Goal: Find specific page/section: Find specific page/section

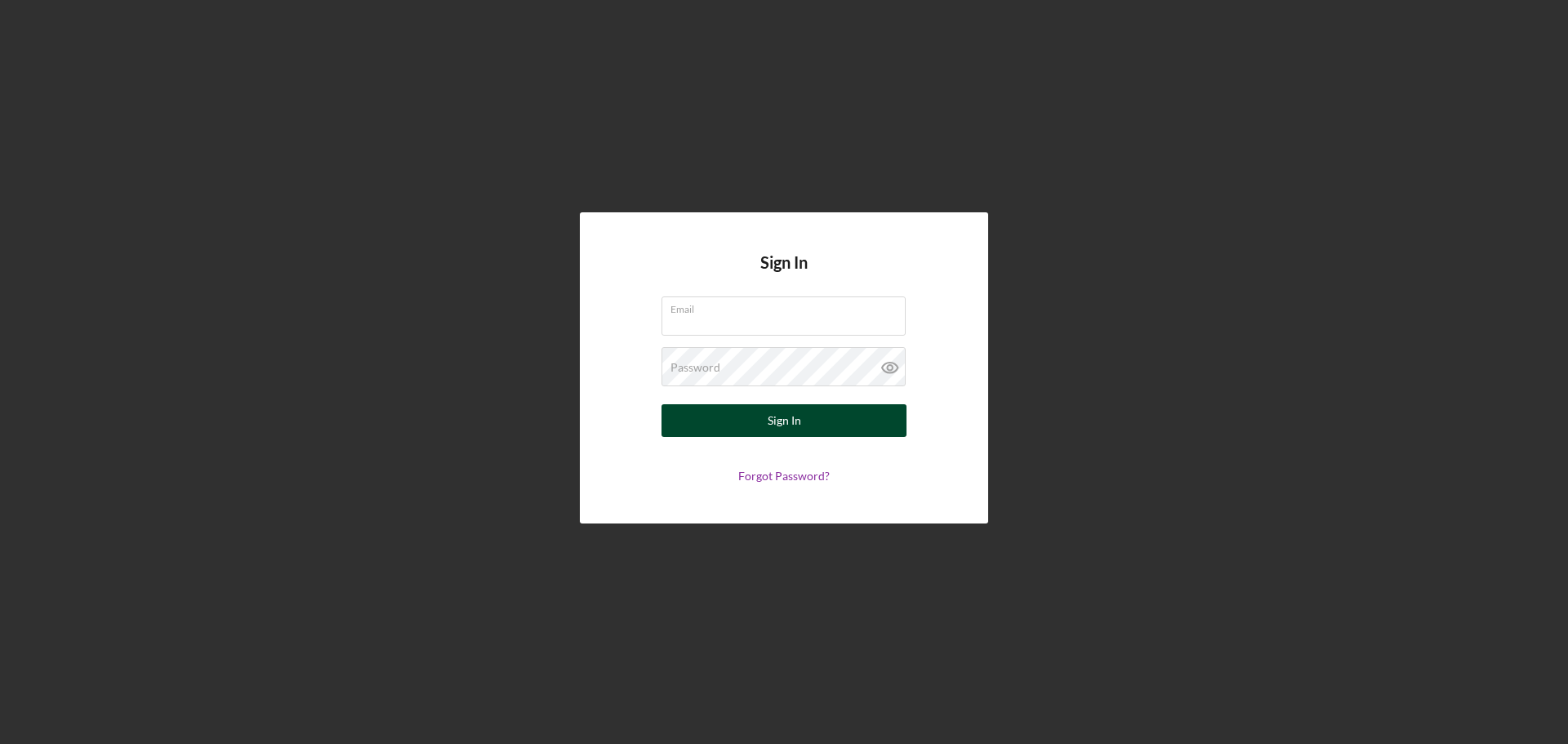
type input "[EMAIL_ADDRESS][DOMAIN_NAME]"
click at [795, 425] on div "Sign In" at bounding box center [784, 420] width 33 height 33
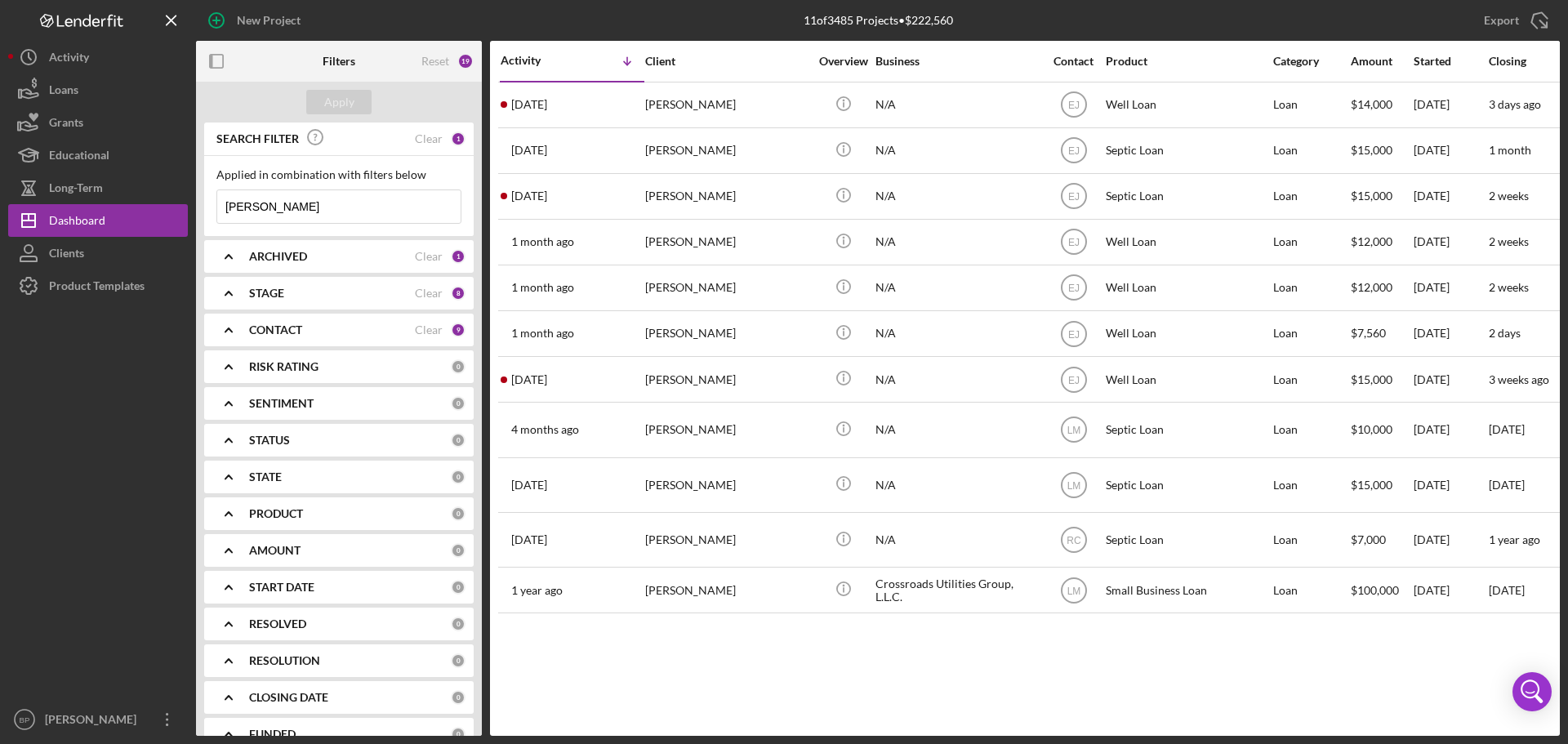
drag, startPoint x: 294, startPoint y: 206, endPoint x: 205, endPoint y: 208, distance: 89.0
click at [205, 208] on div "Applied in combination with filters below [PERSON_NAME] Icon/Menu Close" at bounding box center [339, 195] width 270 height 80
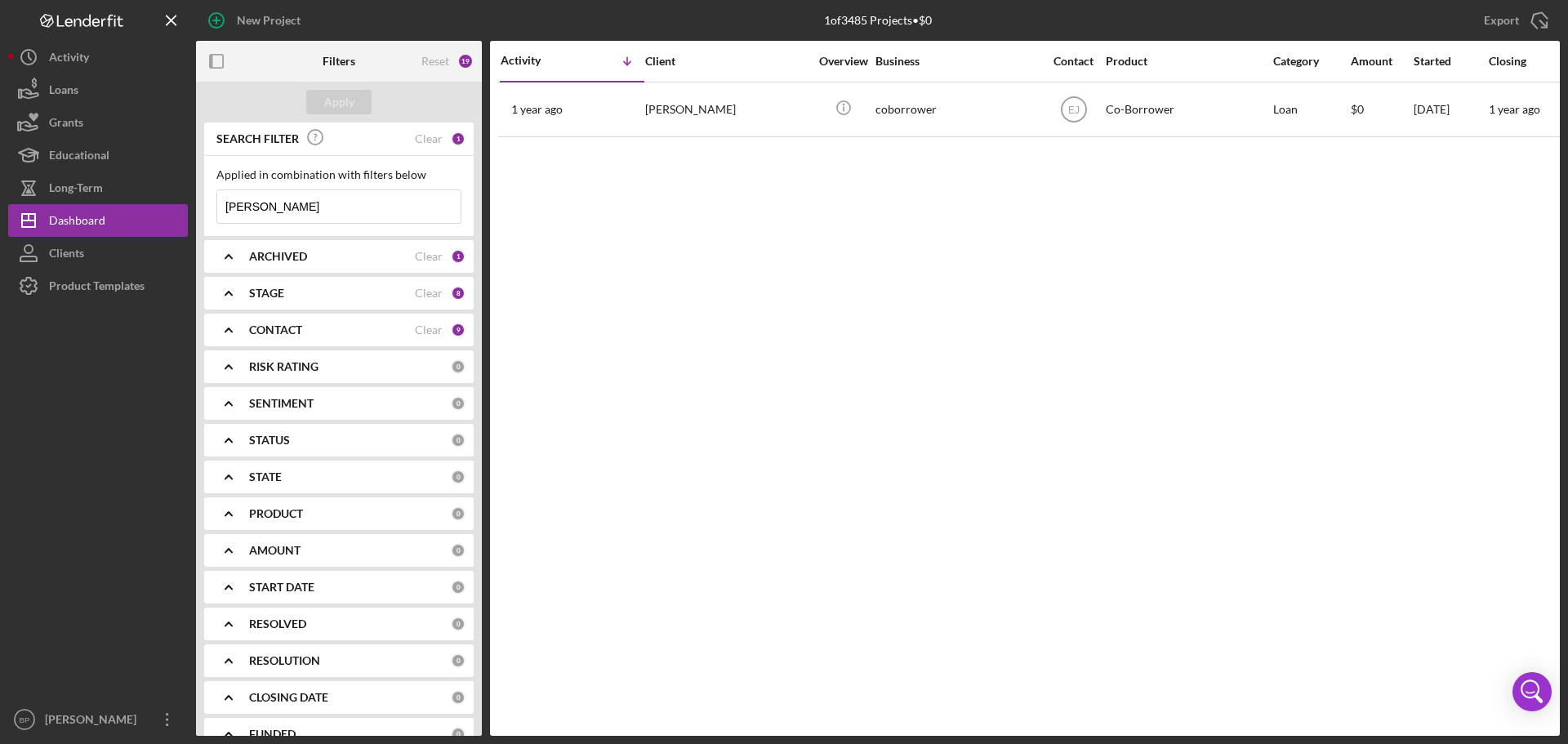
drag, startPoint x: 321, startPoint y: 209, endPoint x: 202, endPoint y: 198, distance: 119.5
click at [202, 198] on div "SEARCH FILTER Clear 1 Applied in combination with filters below [PERSON_NAME] I…" at bounding box center [339, 429] width 286 height 614
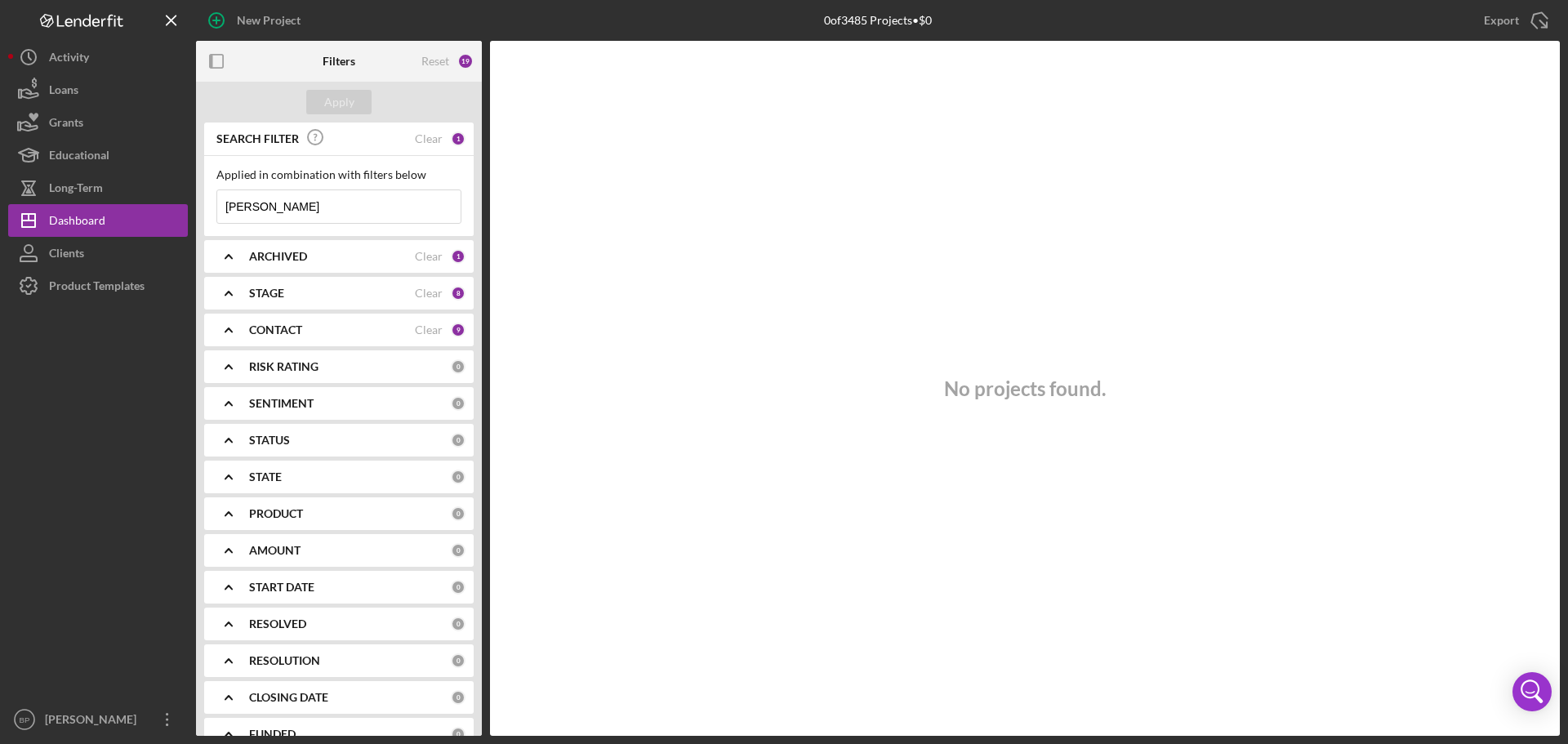
type input "[PERSON_NAME]"
click at [451, 293] on div "8" at bounding box center [458, 293] width 15 height 15
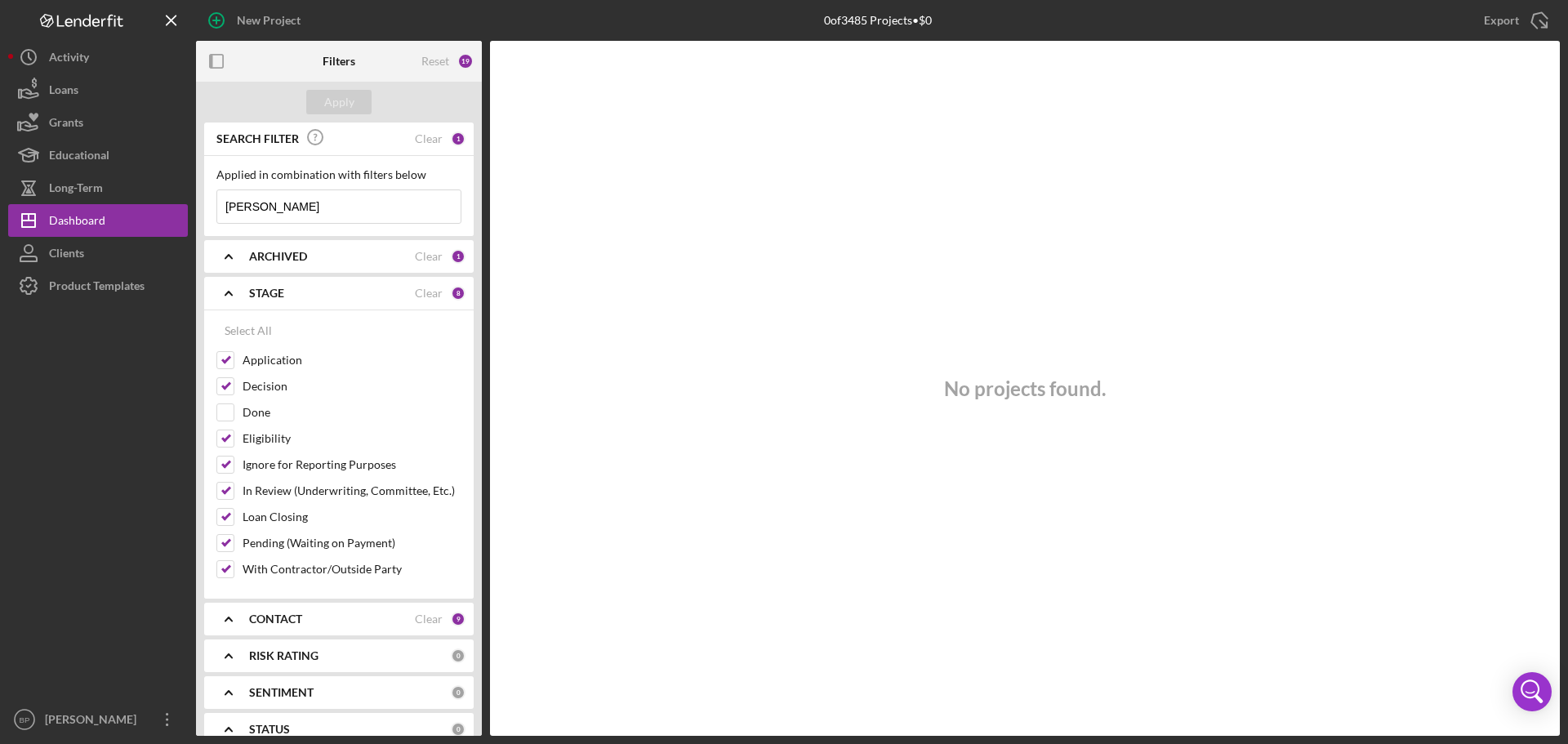
click at [451, 136] on div "1" at bounding box center [458, 138] width 15 height 15
click at [451, 257] on div "1" at bounding box center [458, 256] width 15 height 15
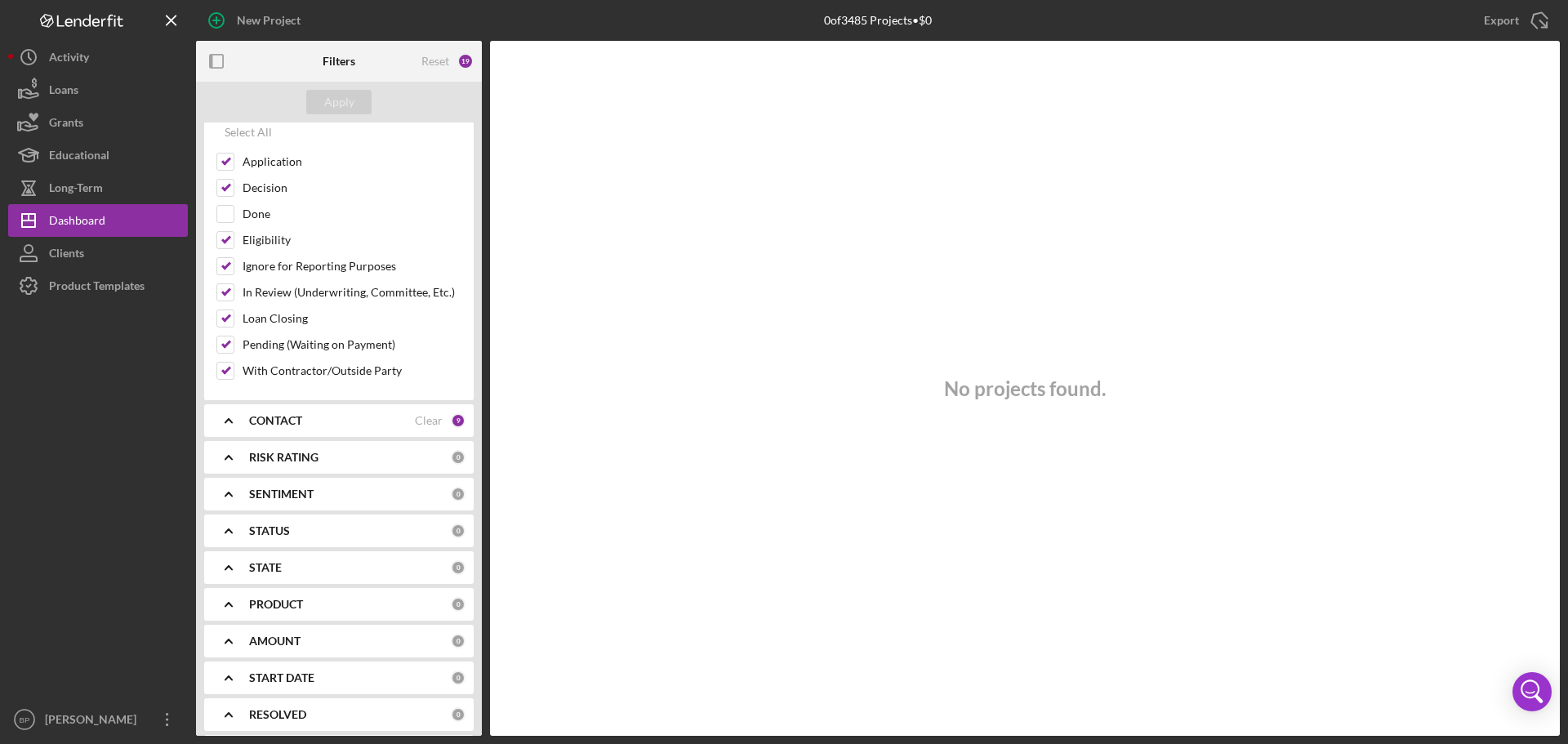
scroll to position [308, 0]
click at [451, 415] on div "9" at bounding box center [458, 416] width 15 height 15
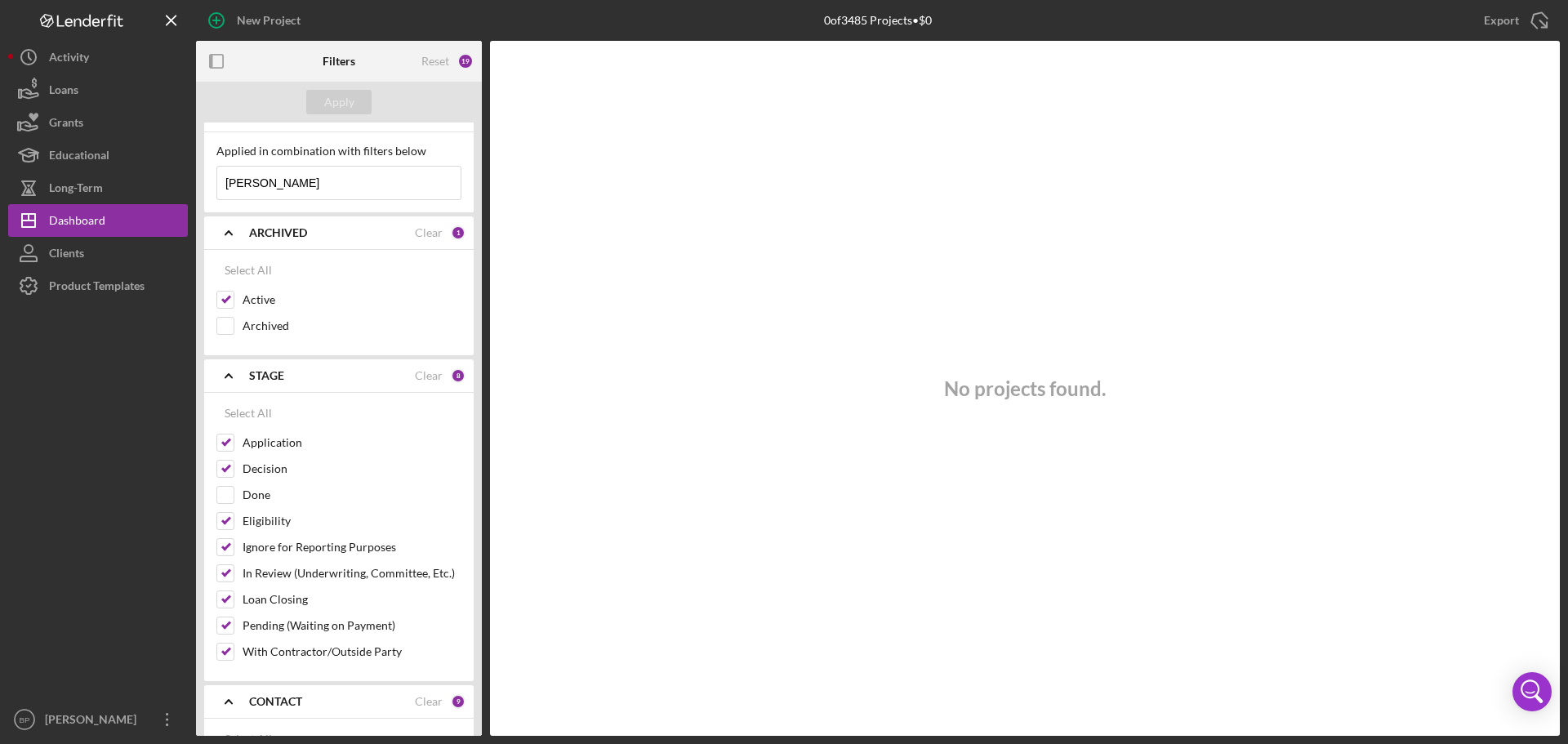
scroll to position [0, 0]
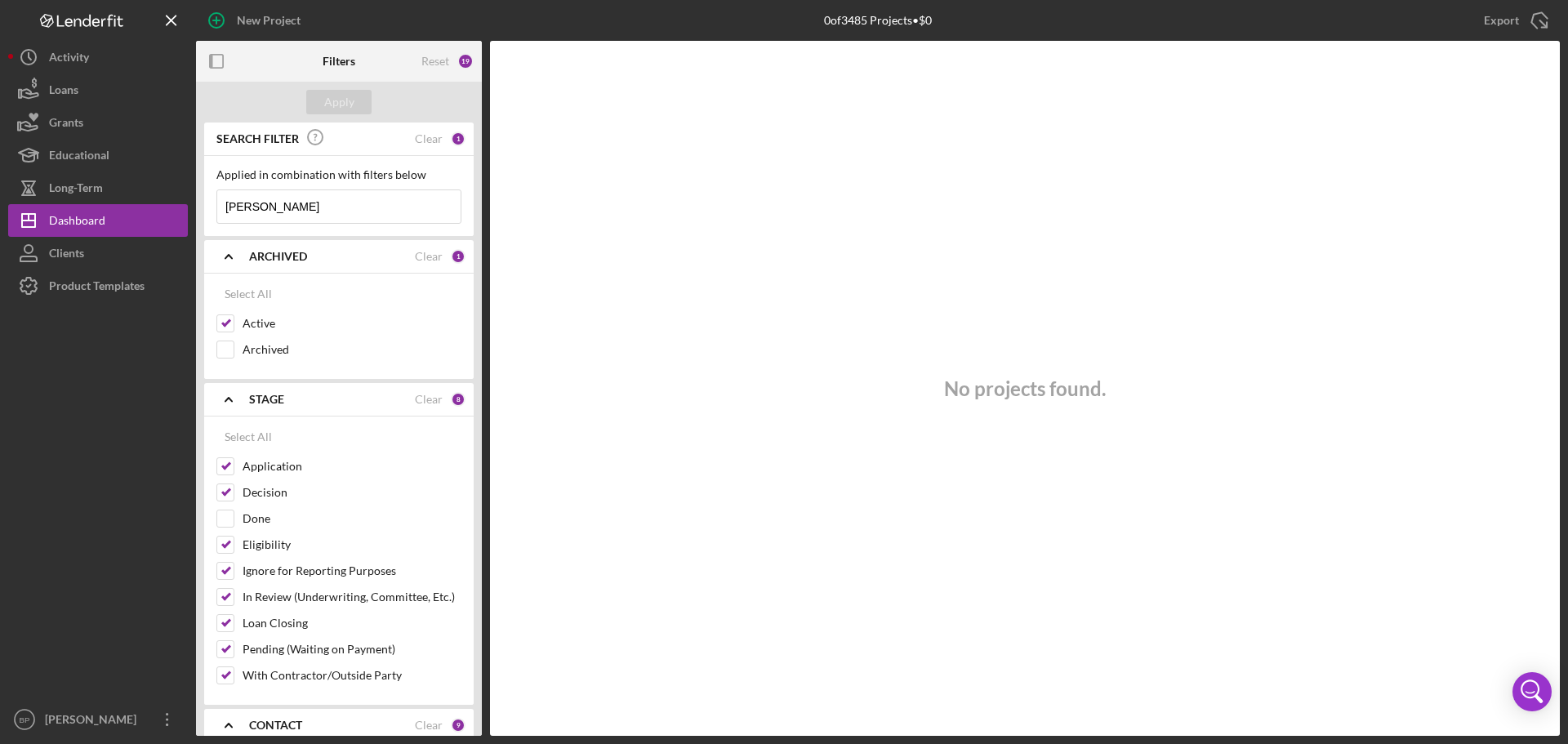
click at [451, 251] on div "1" at bounding box center [458, 256] width 15 height 15
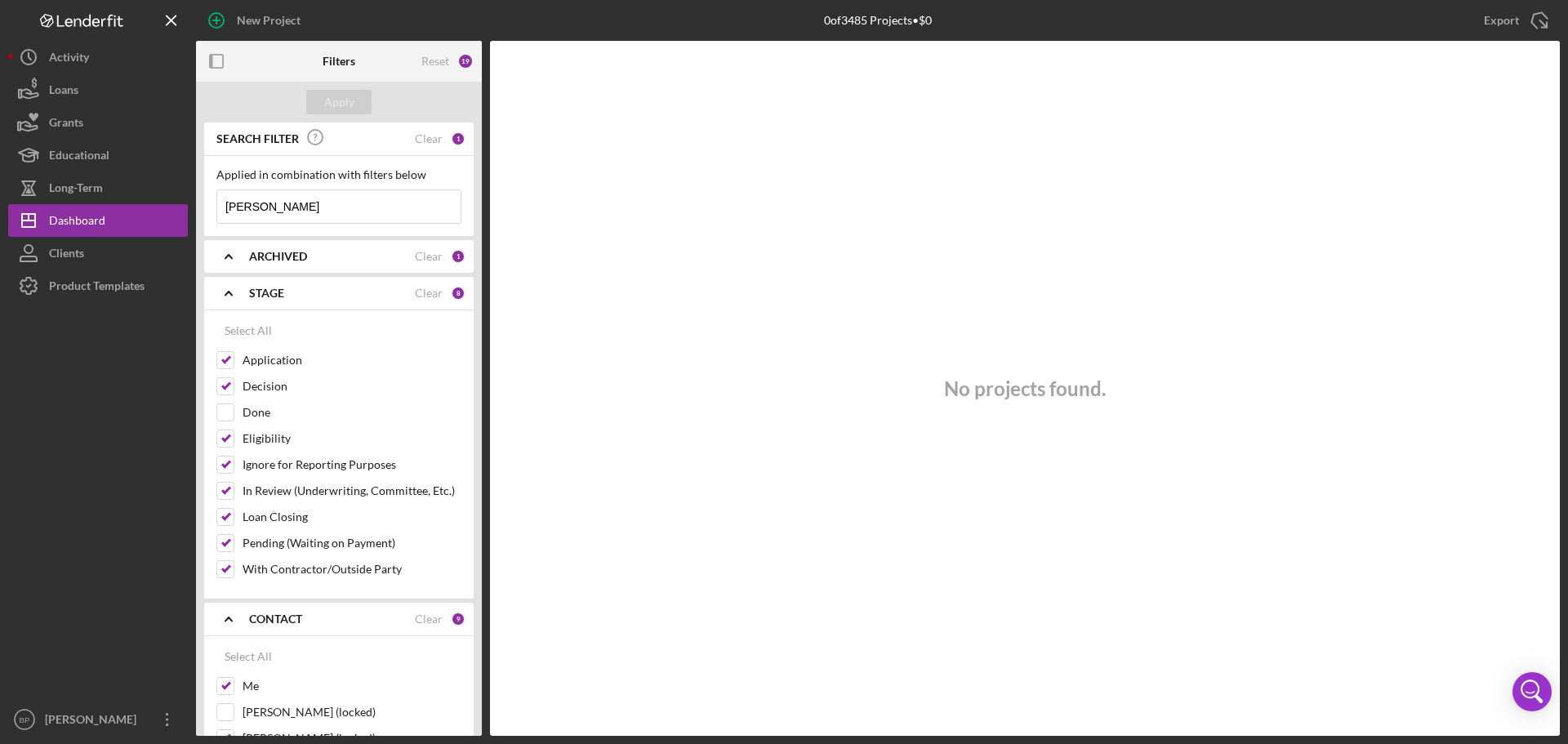
click at [360, 206] on input "[PERSON_NAME]" at bounding box center [339, 206] width 243 height 33
click at [463, 59] on div "19" at bounding box center [465, 61] width 17 height 17
click at [213, 63] on rect "button" at bounding box center [211, 61] width 3 height 13
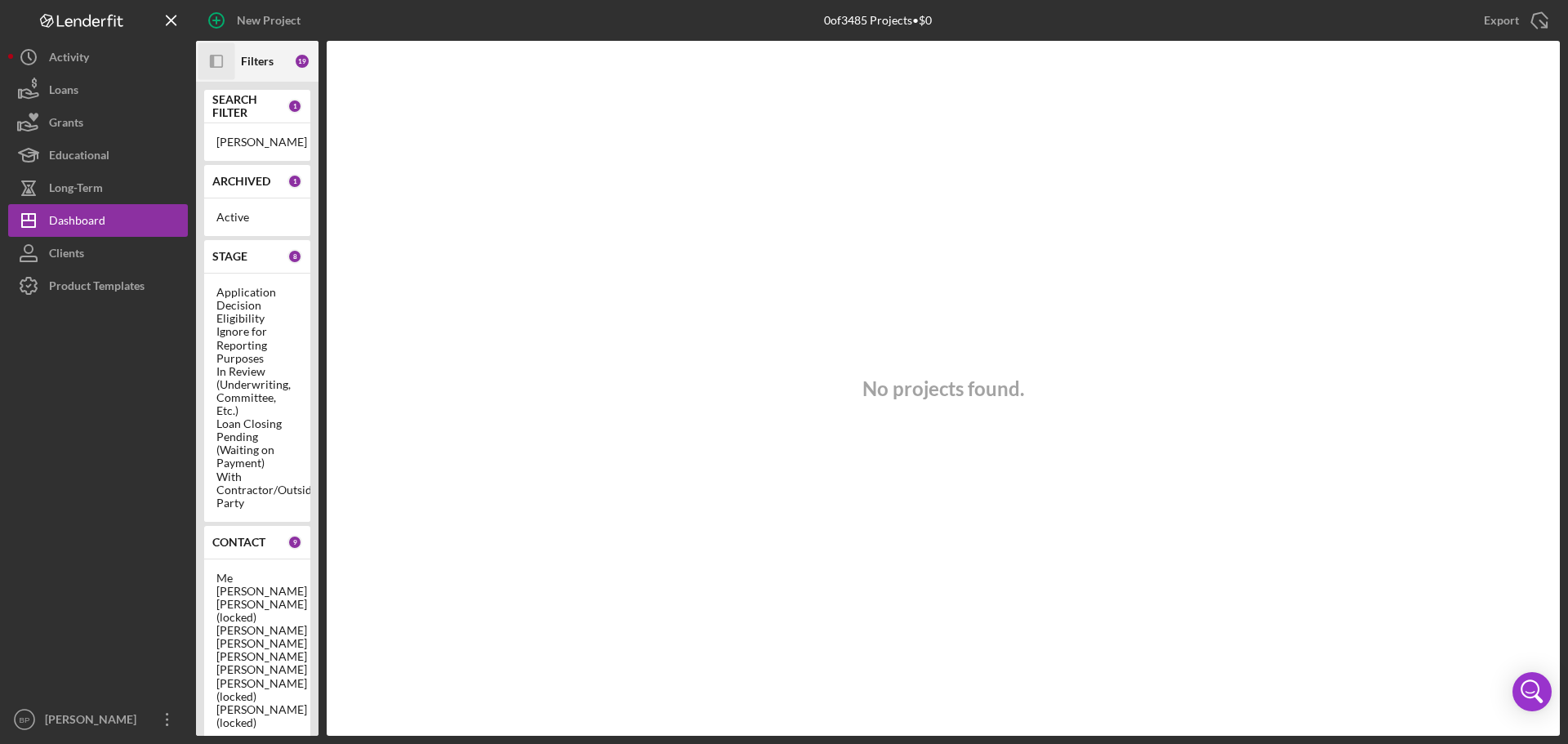
click at [217, 62] on icon "Icon/Panel Side Expand" at bounding box center [216, 61] width 36 height 36
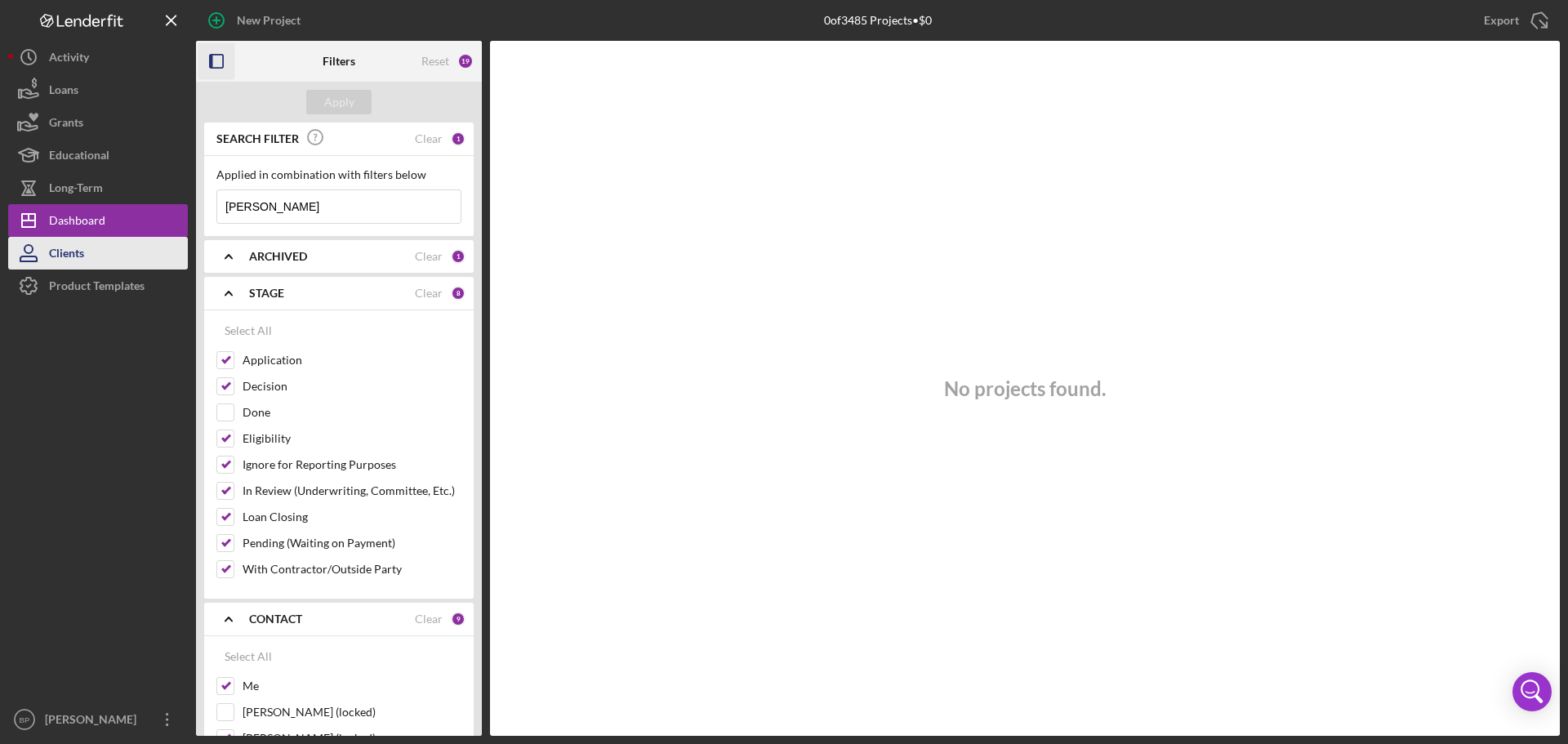
click at [79, 246] on div "Clients" at bounding box center [67, 254] width 35 height 36
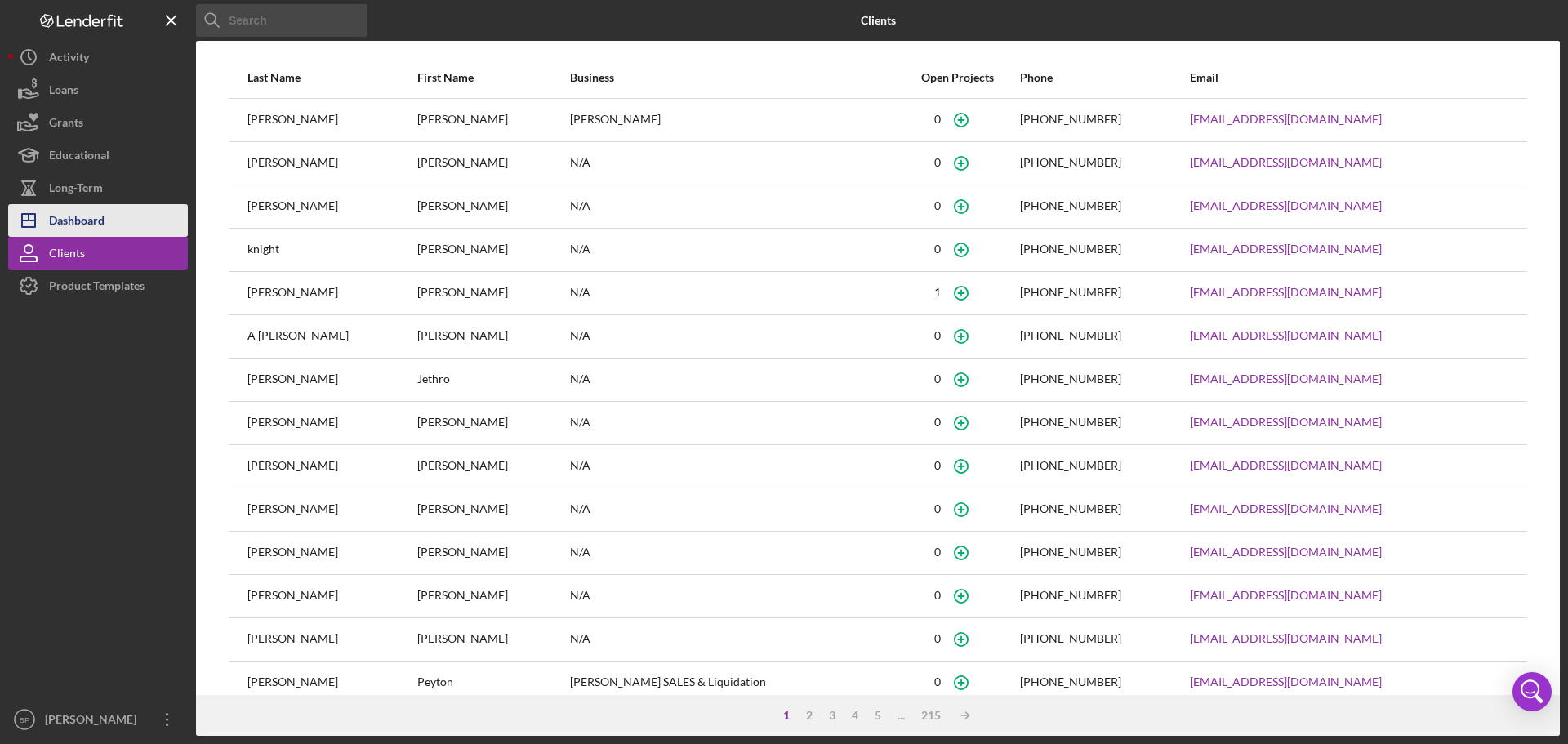
click at [75, 215] on div "Dashboard" at bounding box center [77, 222] width 55 height 36
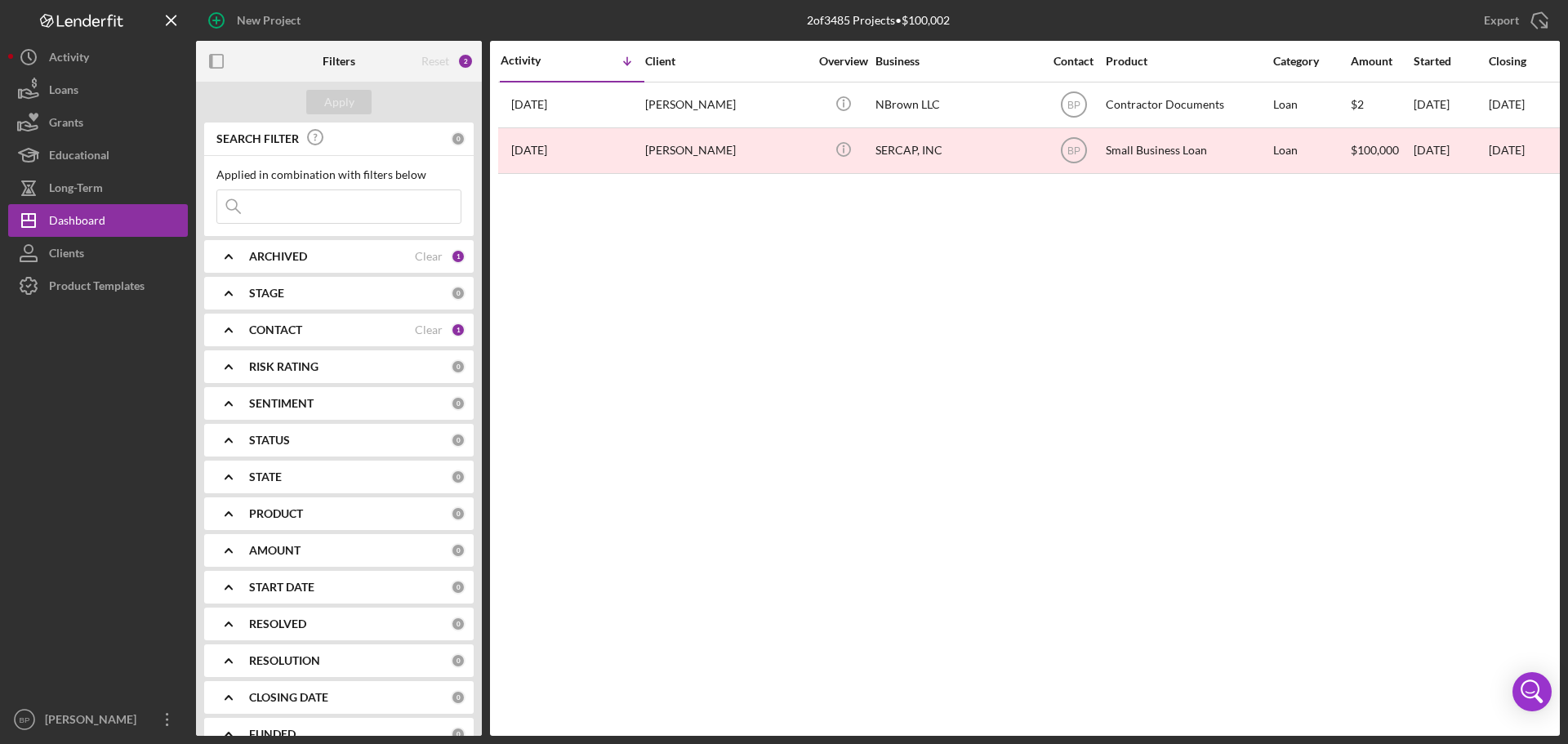
click at [323, 208] on input at bounding box center [339, 206] width 243 height 33
type input "[PERSON_NAME]"
click at [339, 99] on div "Apply" at bounding box center [339, 101] width 31 height 25
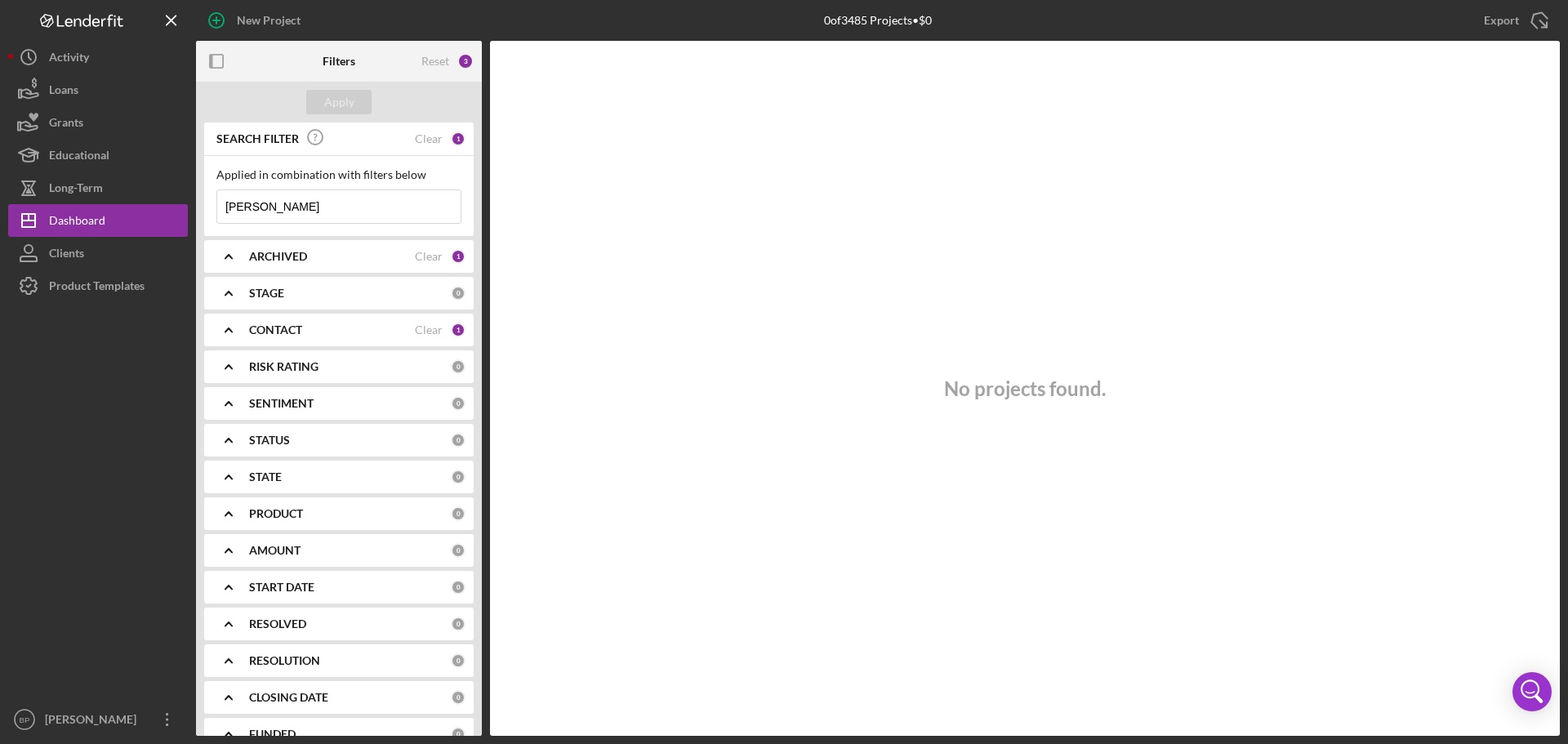
click at [349, 209] on input "[PERSON_NAME]" at bounding box center [339, 206] width 243 height 33
click at [74, 220] on div "Dashboard" at bounding box center [77, 222] width 56 height 36
click at [80, 251] on div "Clients" at bounding box center [67, 254] width 35 height 36
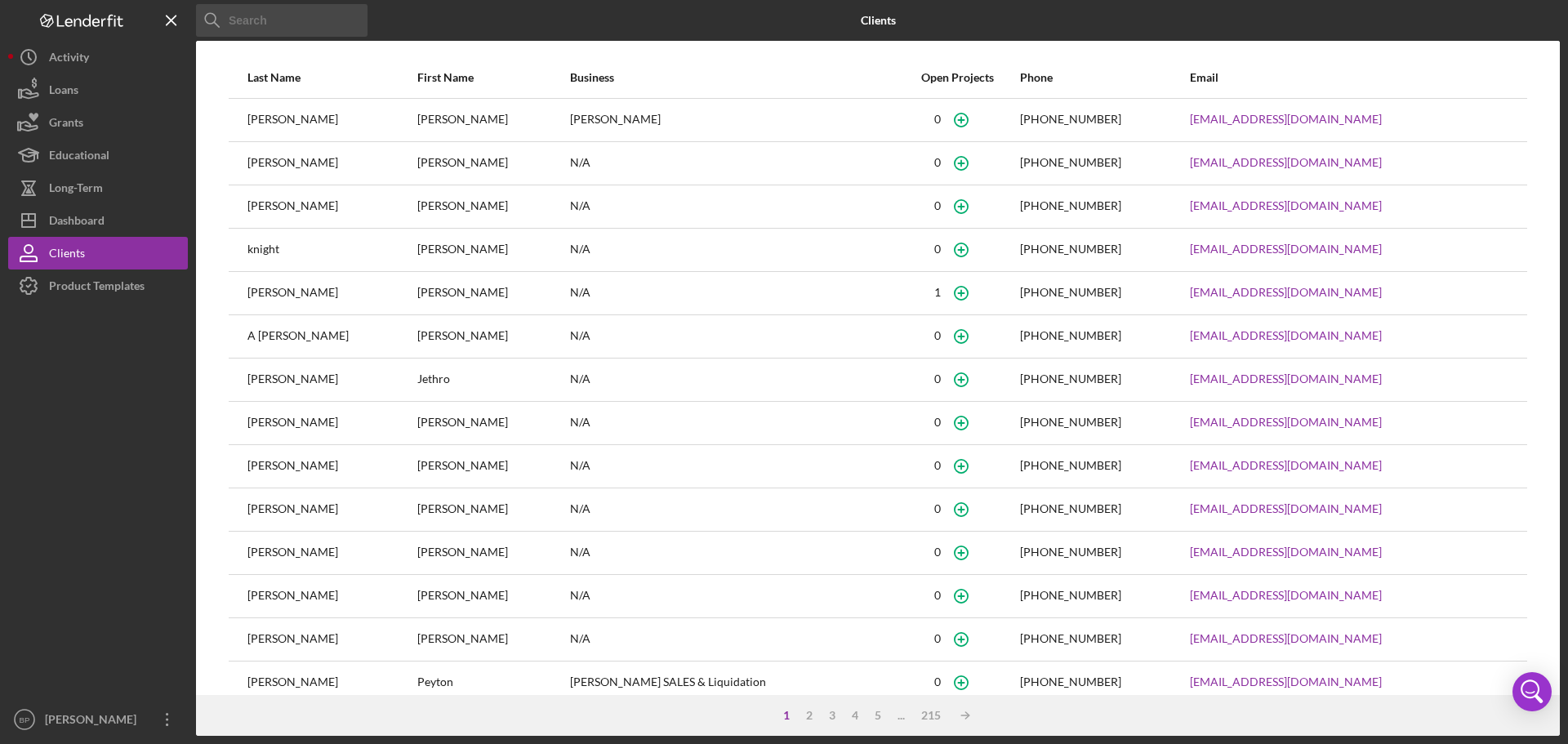
click at [288, 12] on input at bounding box center [282, 20] width 171 height 33
click at [103, 218] on div "Dashboard" at bounding box center [77, 222] width 55 height 36
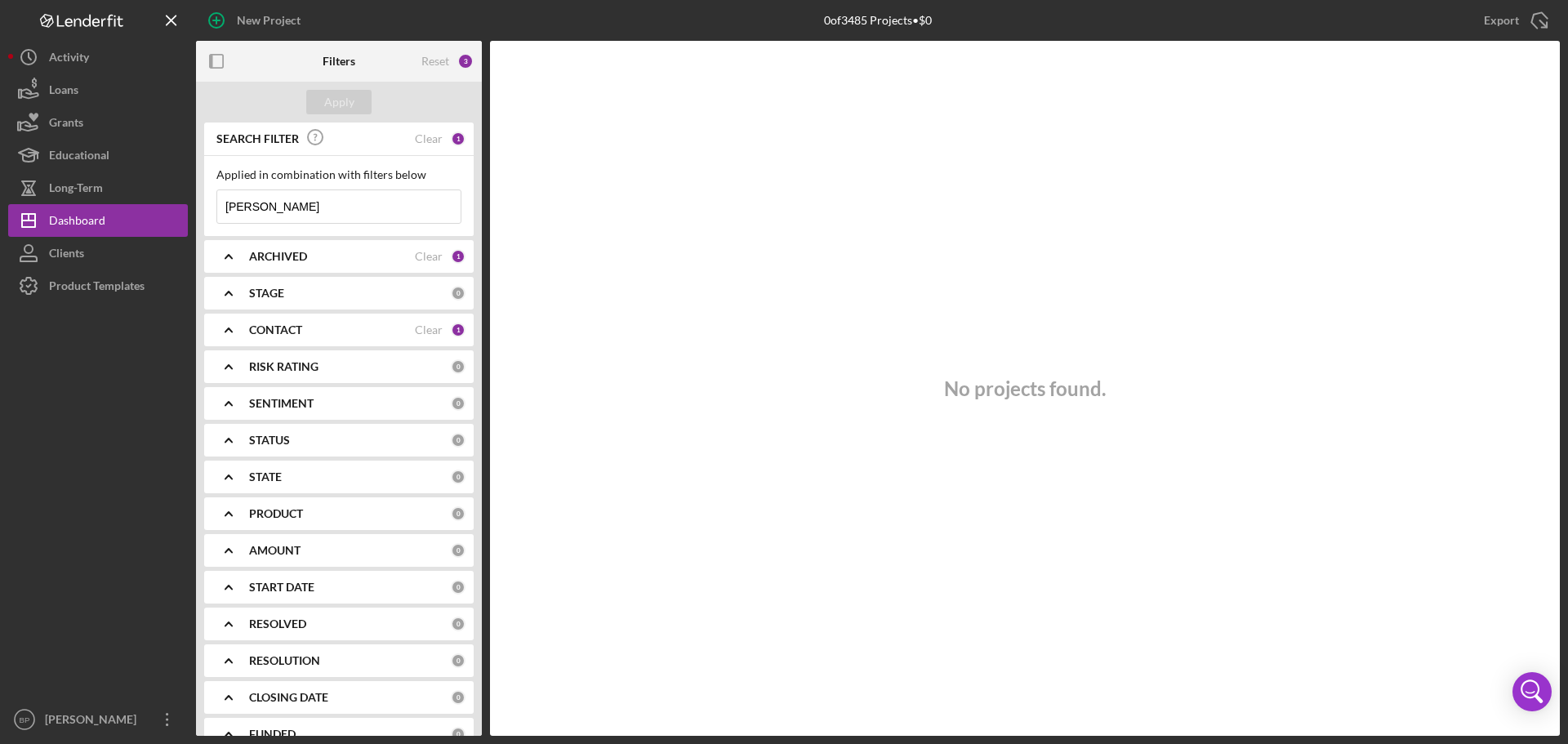
click at [257, 255] on b "ARCHIVED" at bounding box center [278, 256] width 58 height 13
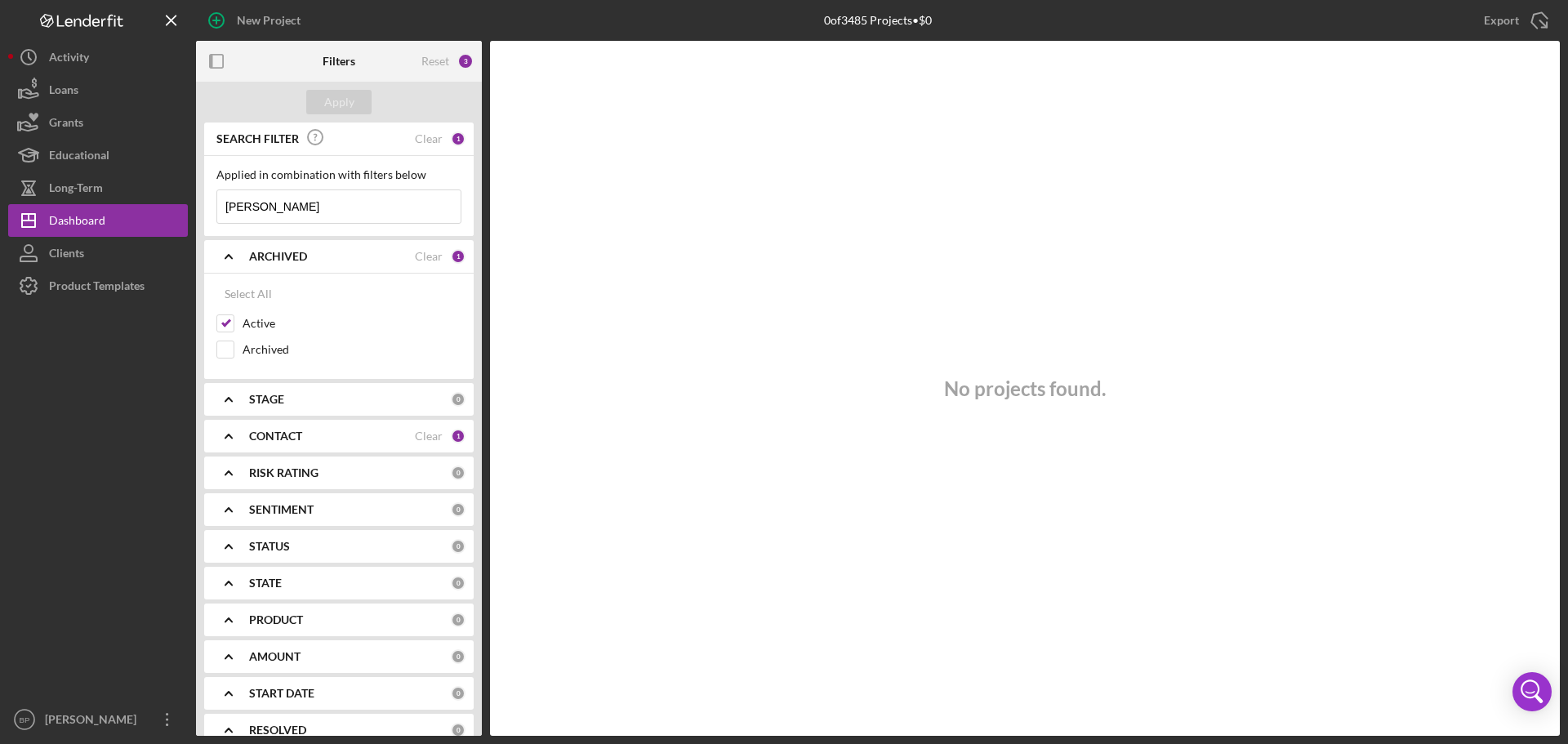
click at [271, 434] on b "CONTACT" at bounding box center [276, 436] width 53 height 13
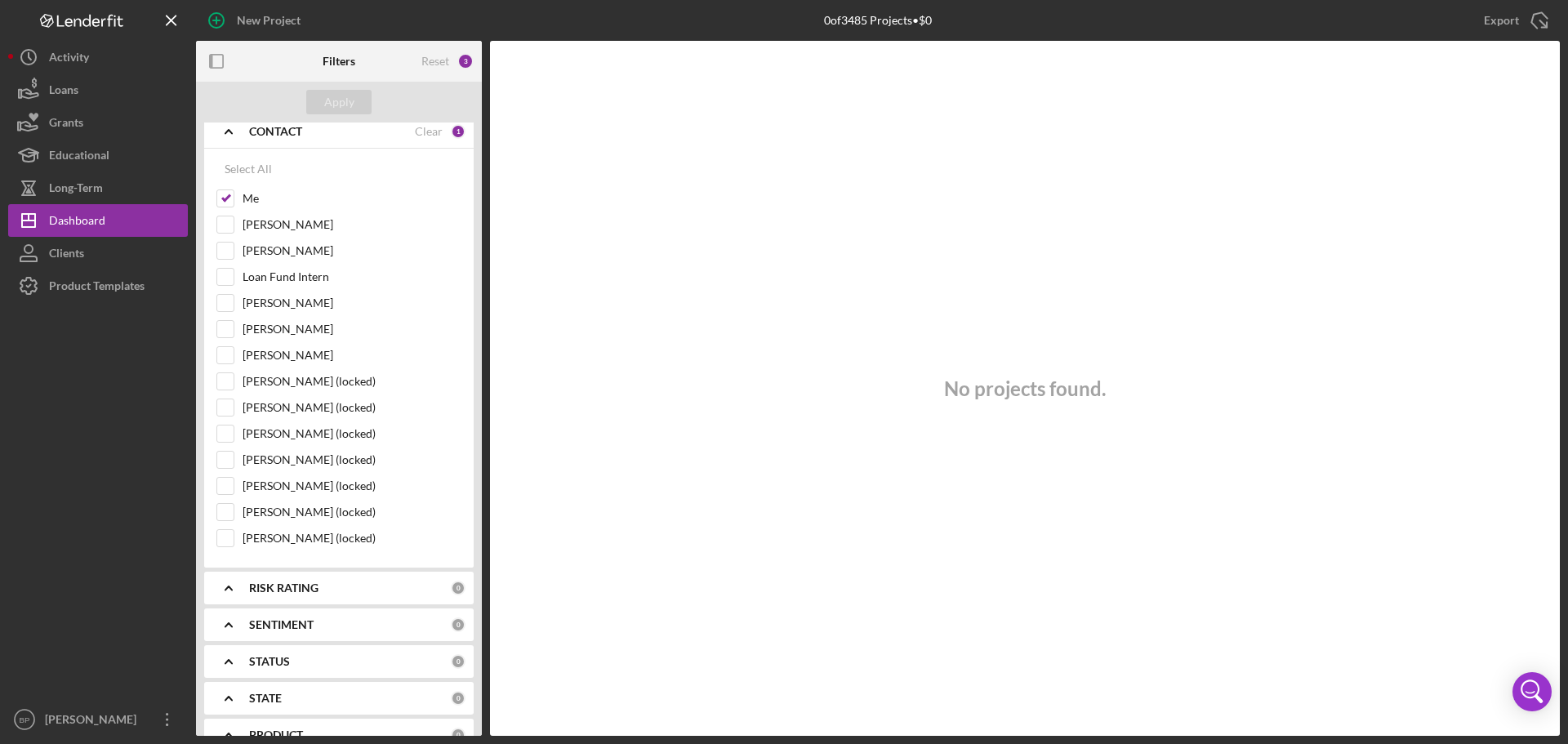
scroll to position [355, 0]
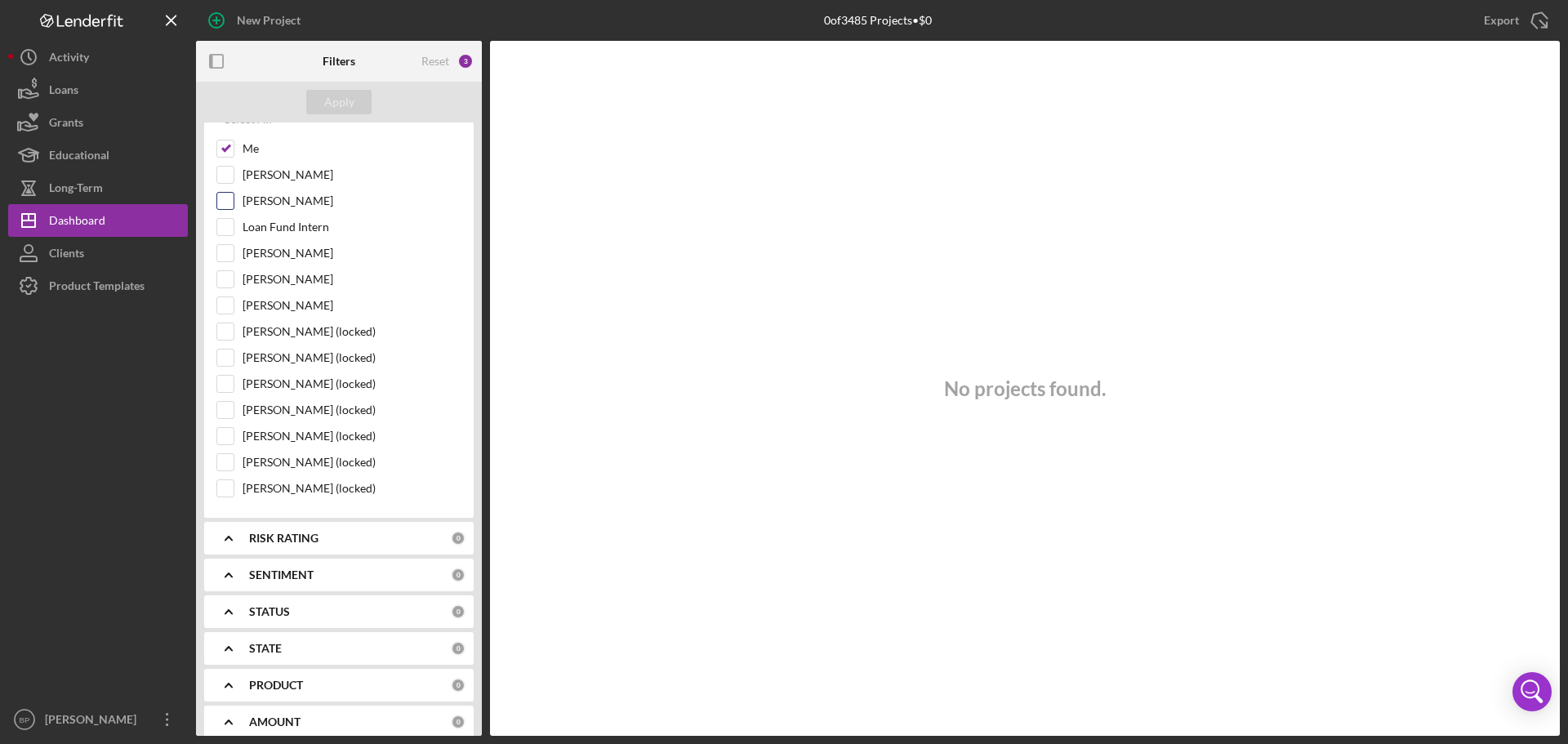
click at [225, 200] on input "[PERSON_NAME]" at bounding box center [226, 201] width 17 height 17
checkbox input "true"
click at [228, 173] on input "[PERSON_NAME]" at bounding box center [226, 174] width 17 height 17
checkbox input "true"
click at [228, 226] on input "Loan Fund Intern" at bounding box center [226, 227] width 17 height 17
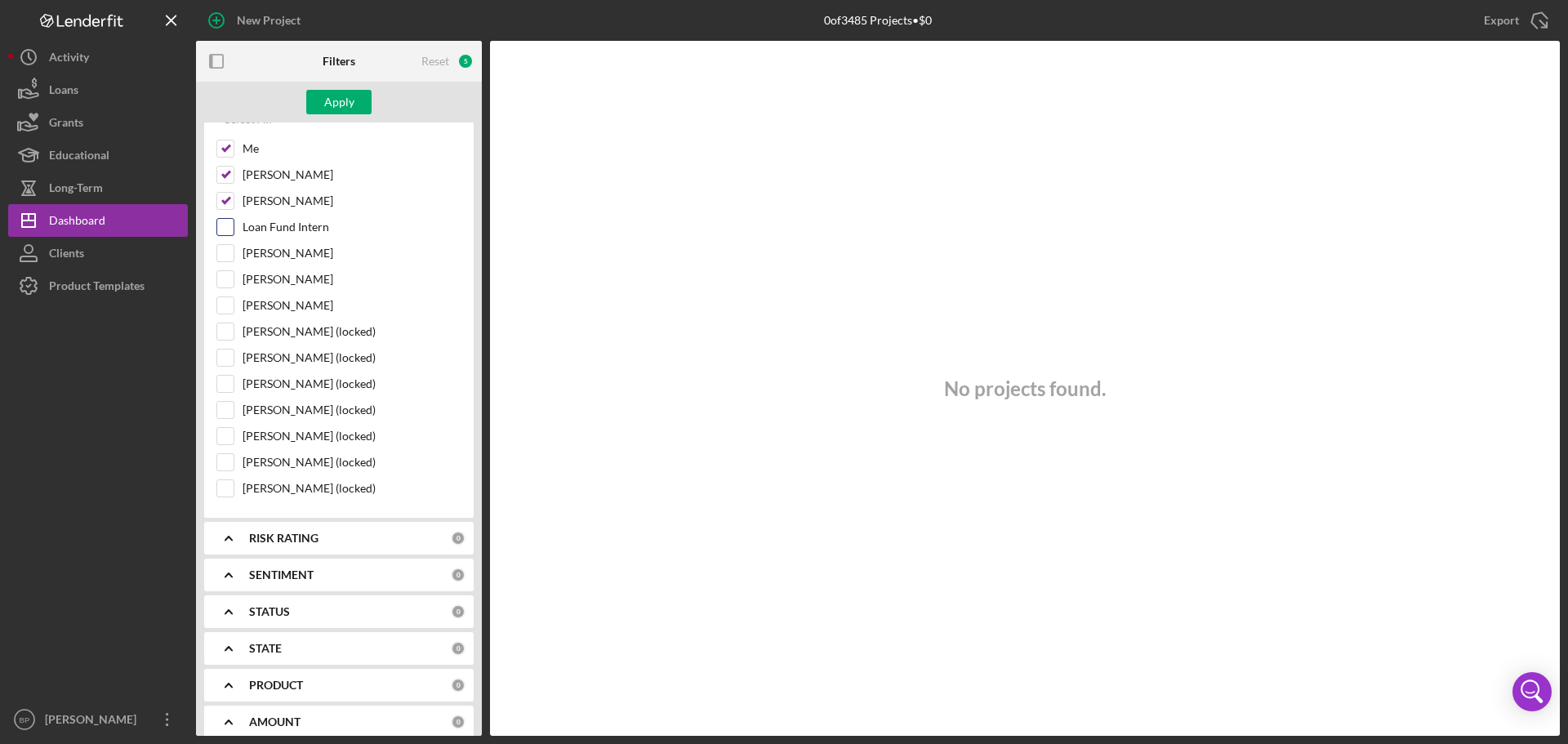
checkbox input "true"
click at [227, 252] on input "[PERSON_NAME]" at bounding box center [226, 253] width 17 height 17
checkbox input "true"
click at [223, 307] on input "[PERSON_NAME]" at bounding box center [226, 305] width 17 height 17
checkbox input "true"
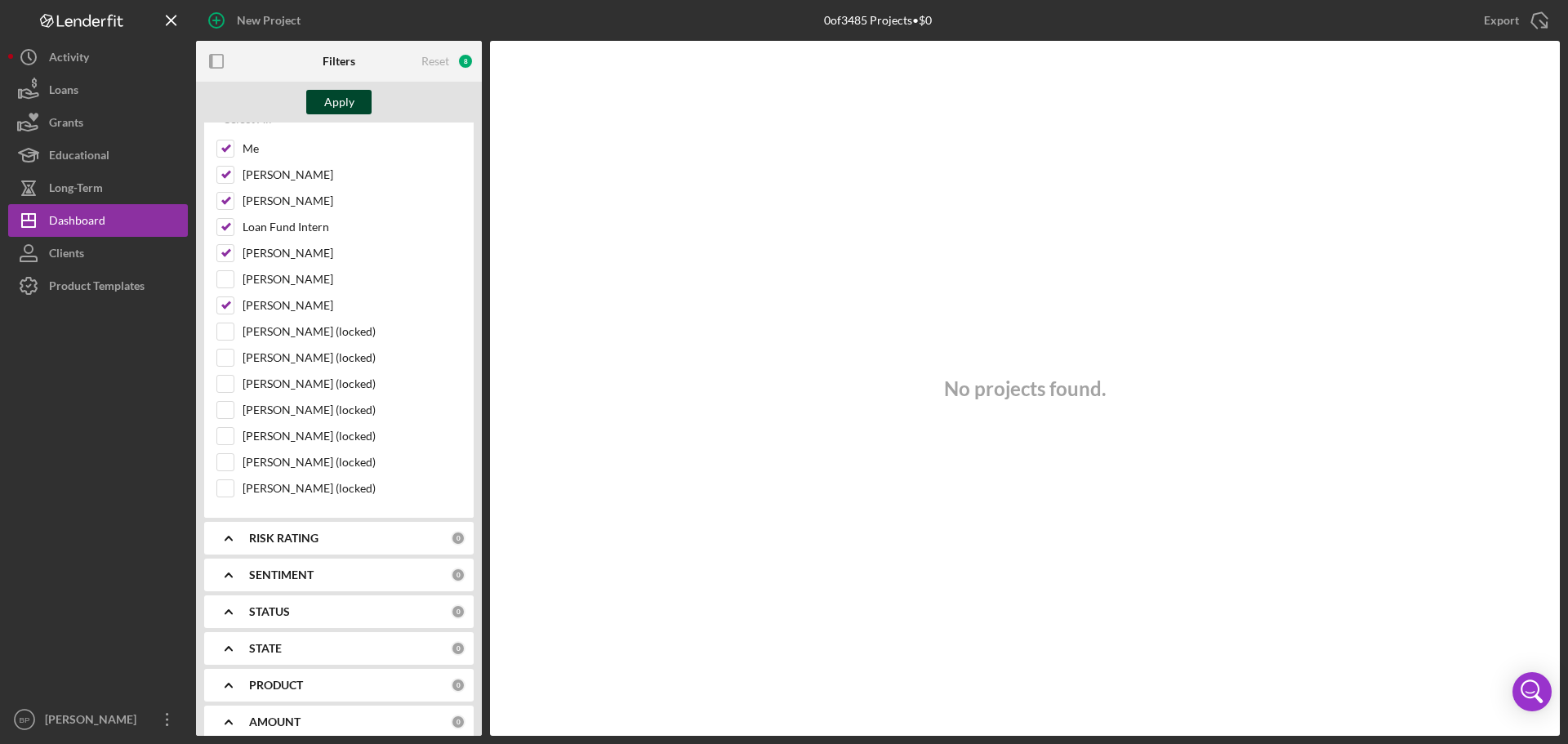
click at [341, 102] on div "Apply" at bounding box center [339, 101] width 31 height 25
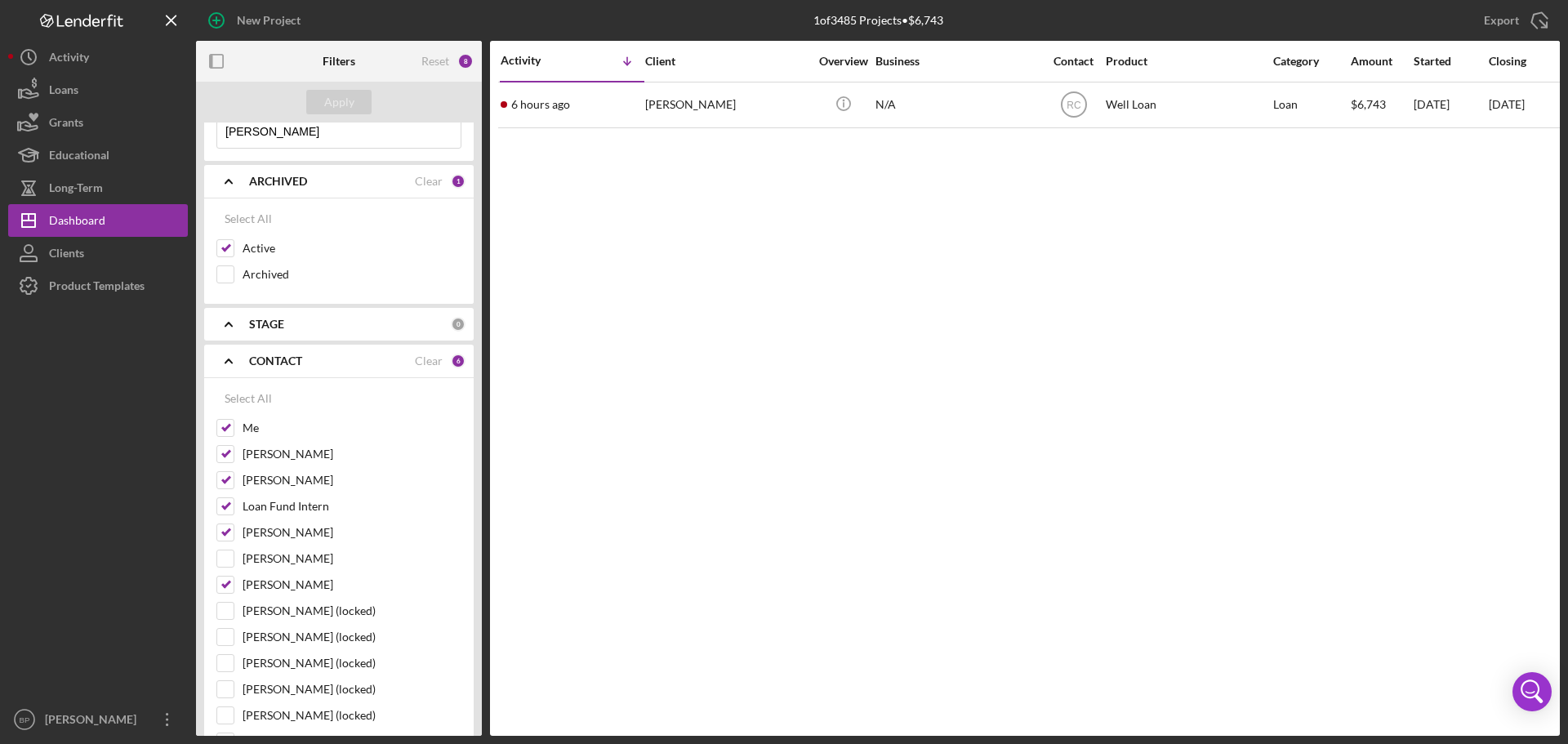
scroll to position [0, 0]
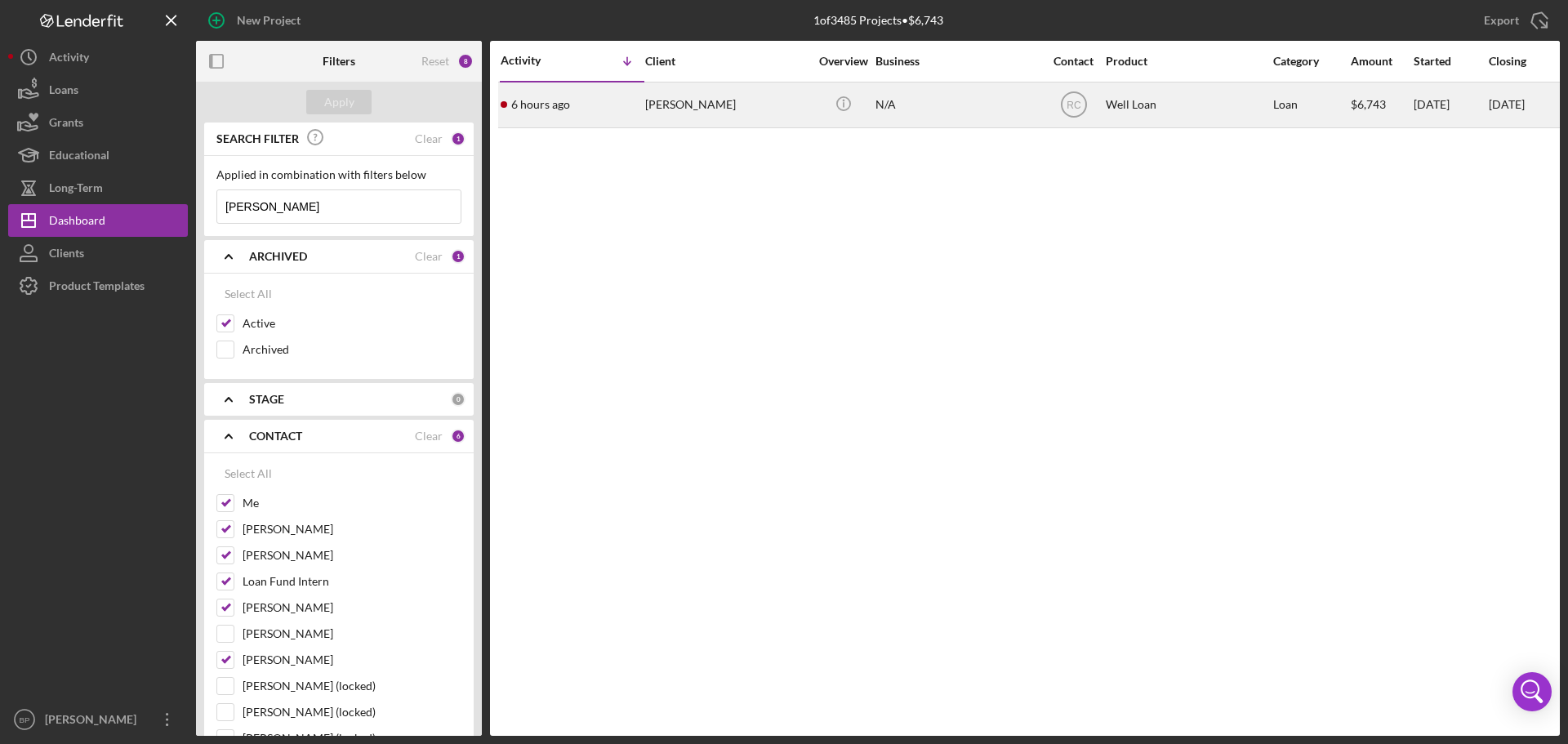
click at [685, 101] on div "[PERSON_NAME]" at bounding box center [727, 105] width 163 height 43
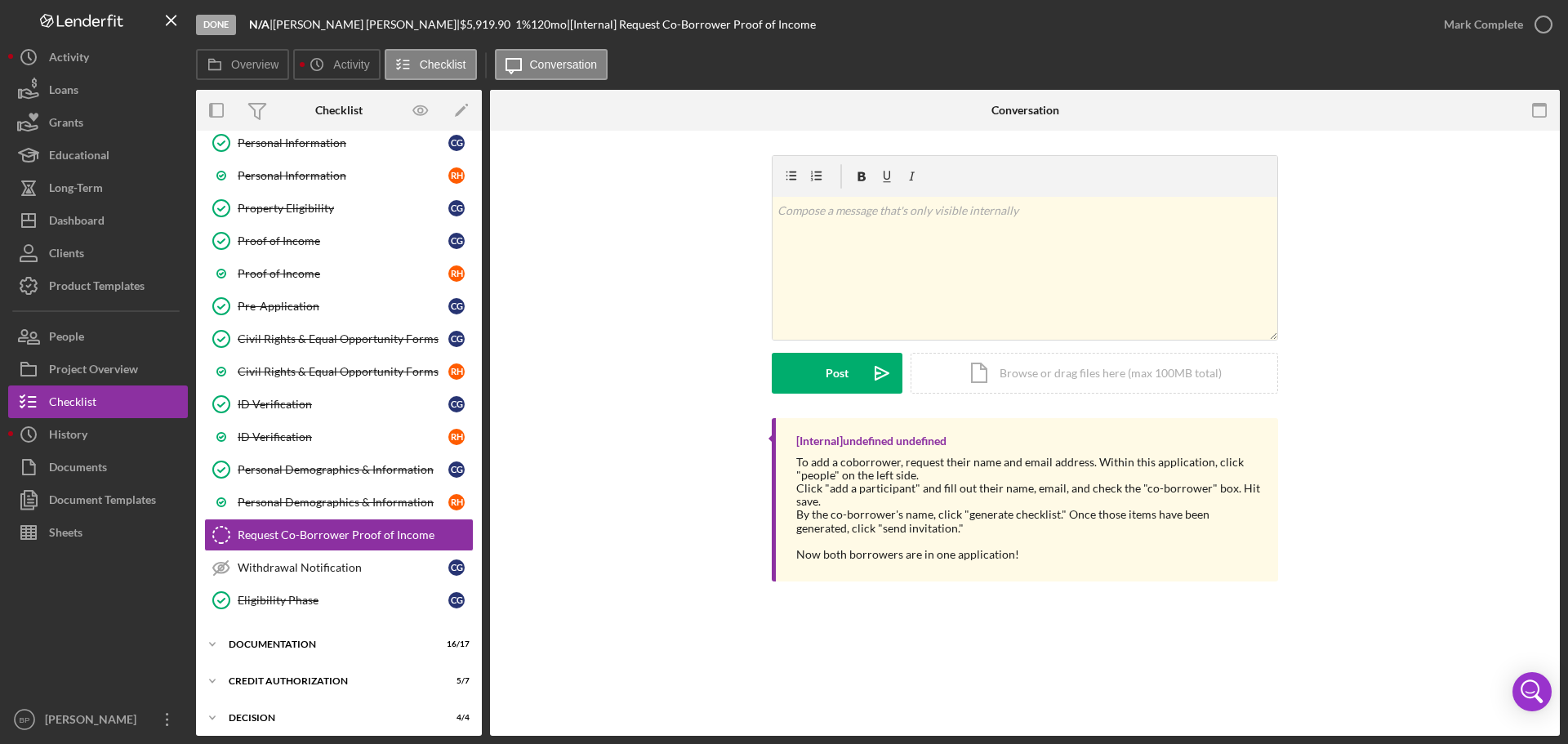
scroll to position [184, 0]
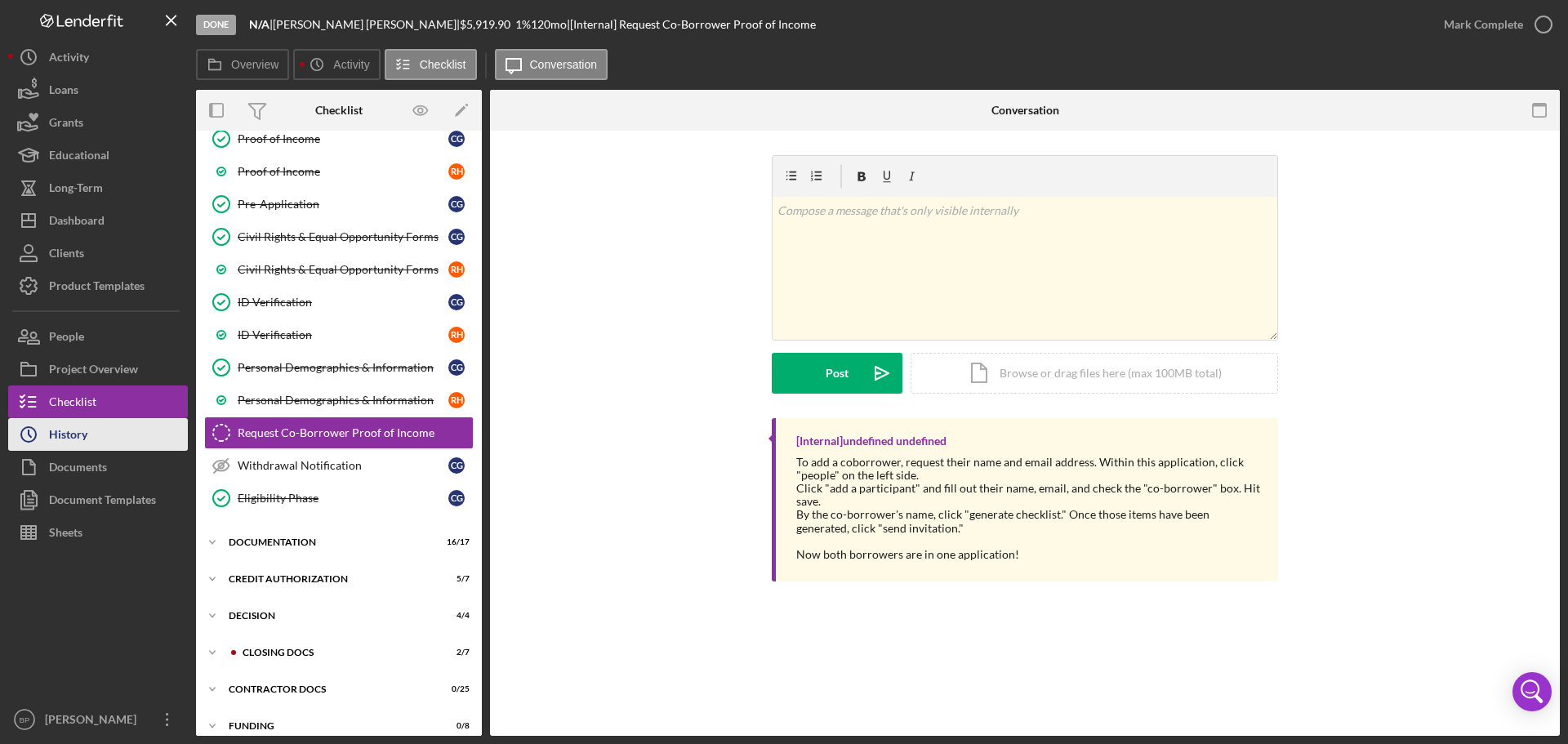
click at [74, 433] on div "History" at bounding box center [68, 437] width 38 height 36
